Goal: Task Accomplishment & Management: Manage account settings

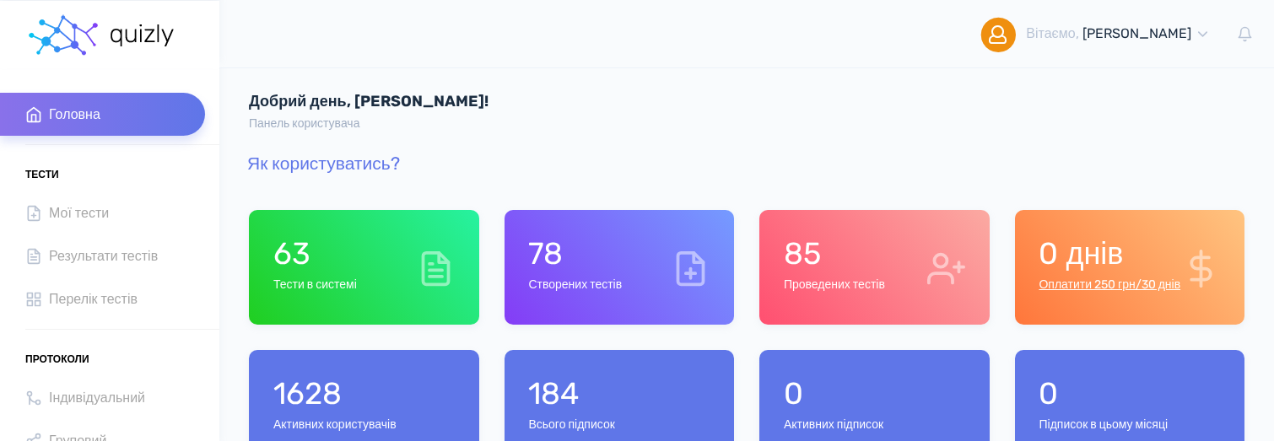
scroll to position [294, 485]
click at [1203, 34] on icon at bounding box center [1203, 34] width 16 height 16
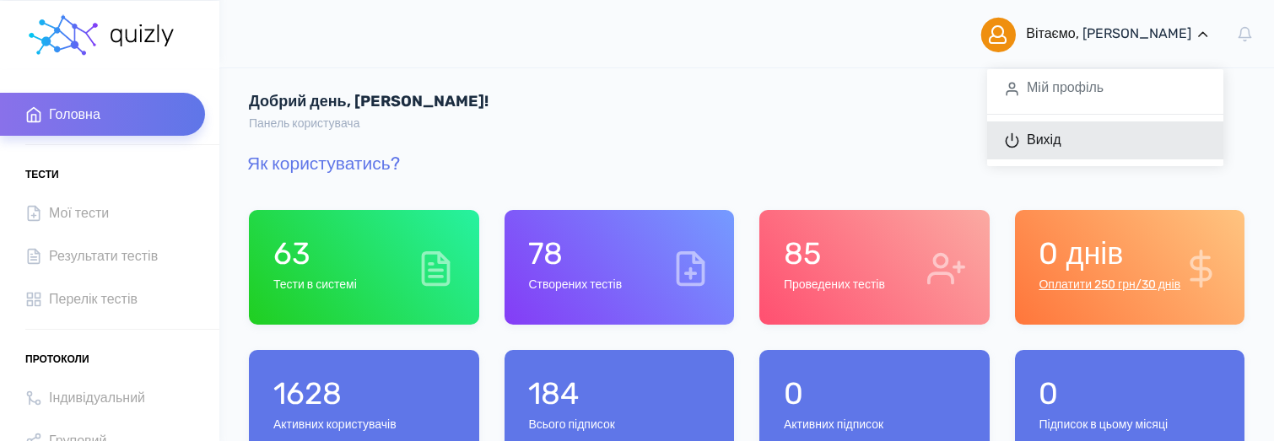
click at [1088, 146] on link "Вихід" at bounding box center [1105, 140] width 236 height 38
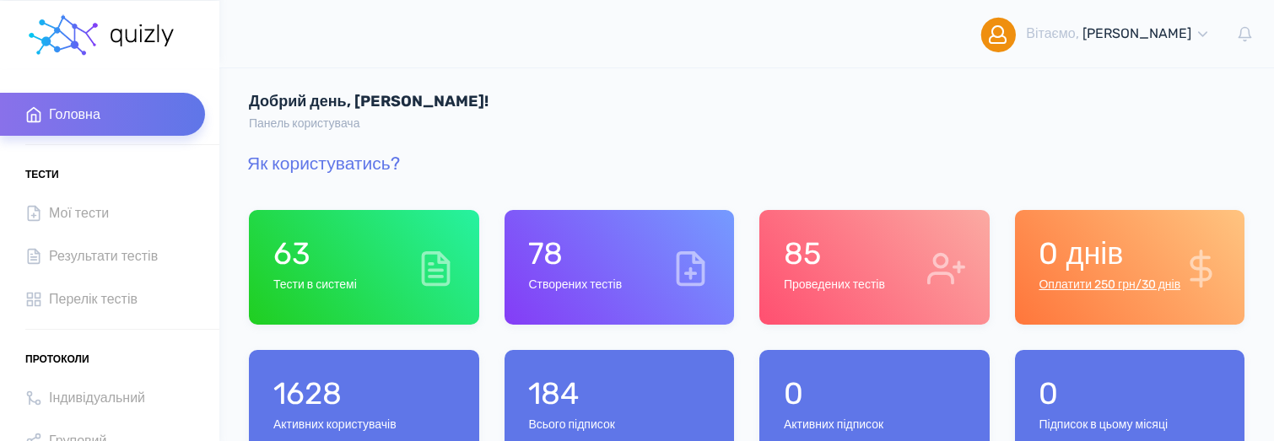
scroll to position [294, 485]
click at [1201, 29] on icon at bounding box center [1203, 34] width 16 height 16
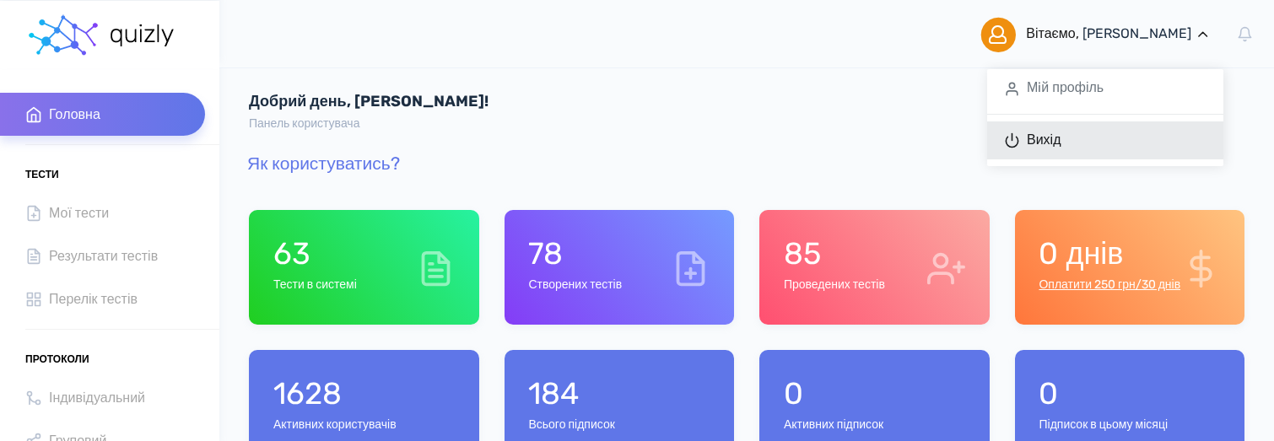
click at [1101, 132] on link "Вихід" at bounding box center [1105, 140] width 236 height 38
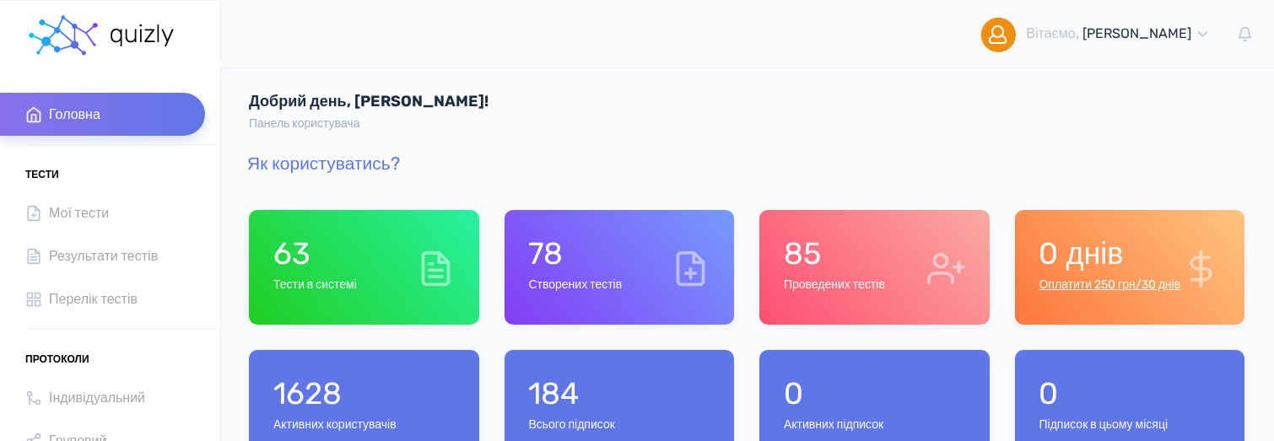
scroll to position [294, 485]
click at [1177, 42] on span "[PERSON_NAME], [PERSON_NAME]" at bounding box center [1118, 33] width 185 height 67
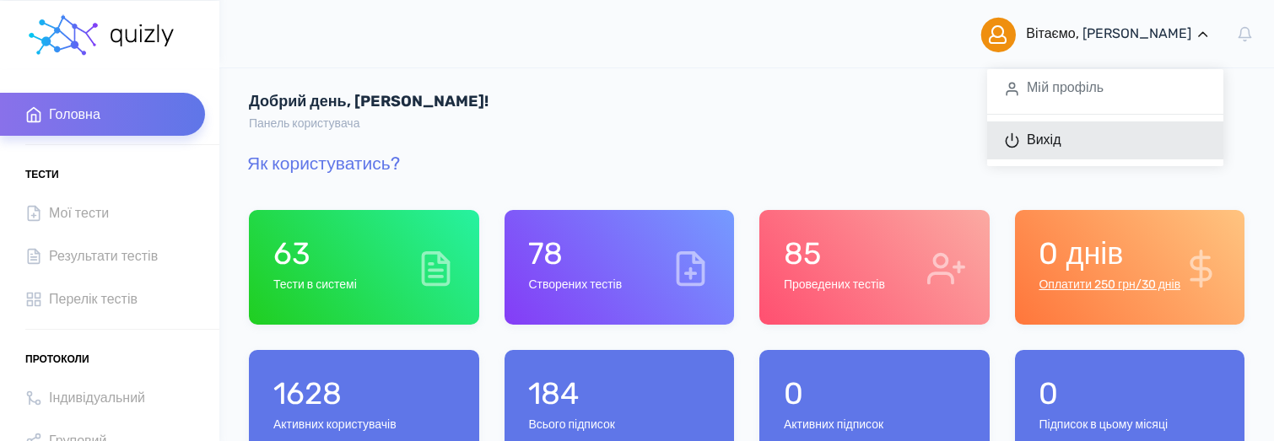
click at [1097, 140] on link "Вихід" at bounding box center [1105, 140] width 236 height 38
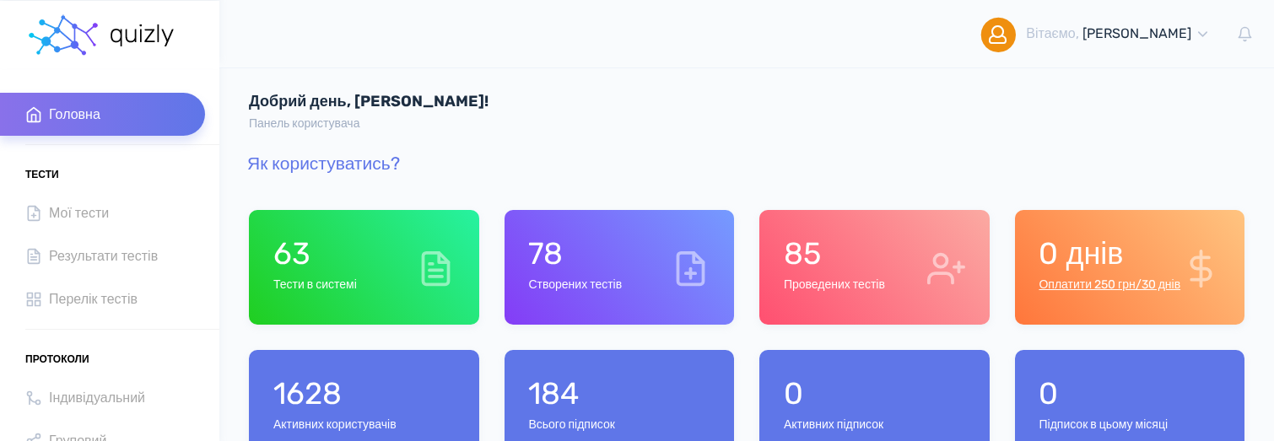
scroll to position [294, 485]
click at [1158, 30] on span "[PERSON_NAME]" at bounding box center [1136, 33] width 109 height 16
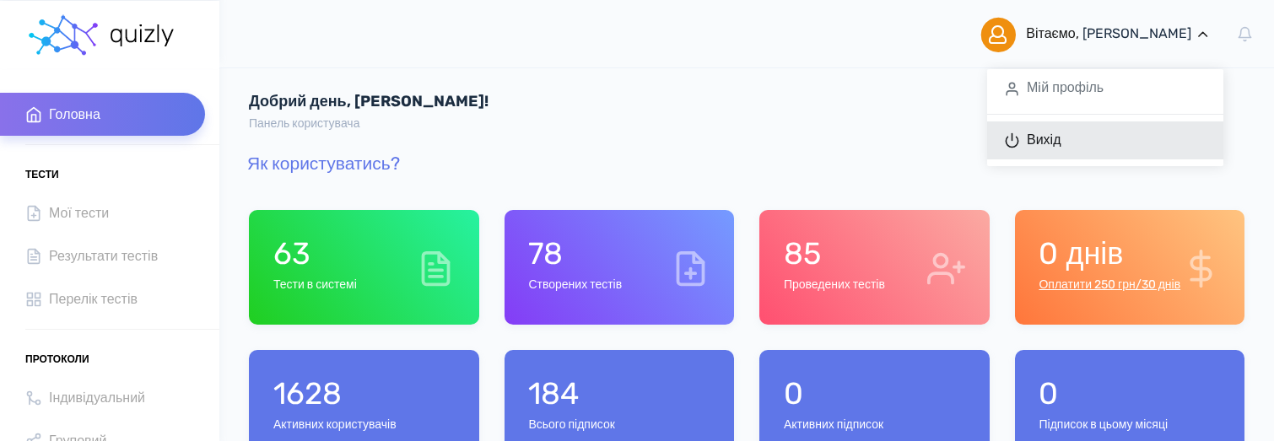
click at [1082, 138] on link "Вихід" at bounding box center [1105, 140] width 236 height 38
